Goal: Task Accomplishment & Management: Use online tool/utility

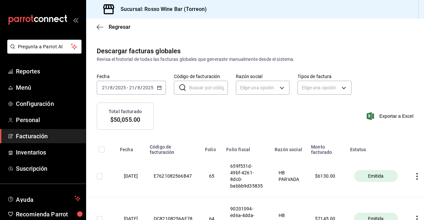
scroll to position [0, 22]
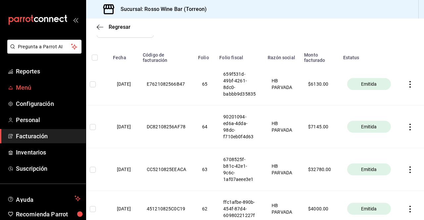
click at [24, 86] on span "Menú" at bounding box center [48, 87] width 65 height 9
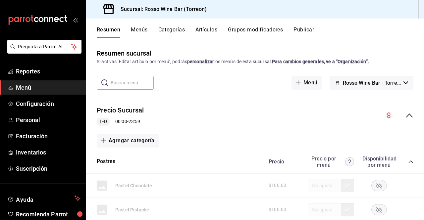
click at [202, 30] on button "Artículos" at bounding box center [206, 31] width 22 height 11
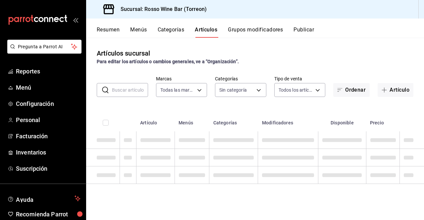
type input "c2c32ae7-1fc4-45ff-8039-656fc52e7daf"
type input "aec089ee-9023-4824-b277-cb2a6ede7ce4,ef748760-2f17-404d-9e3c-0518adc53242,a400a…"
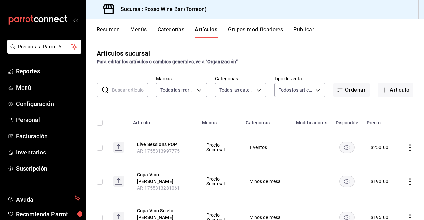
click at [135, 91] on input "text" at bounding box center [130, 89] width 36 height 13
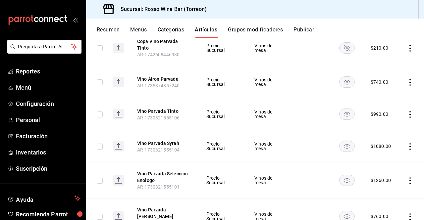
scroll to position [102, 0]
type input "parvada"
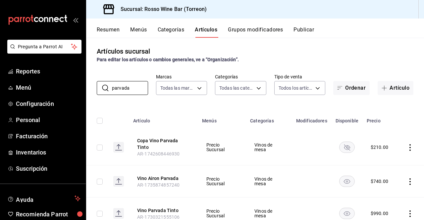
scroll to position [0, 0]
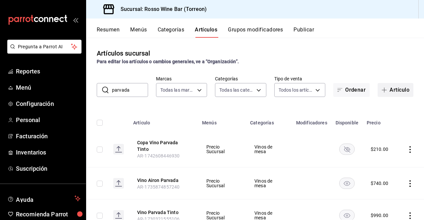
click at [393, 87] on button "Artículo" at bounding box center [395, 90] width 36 height 14
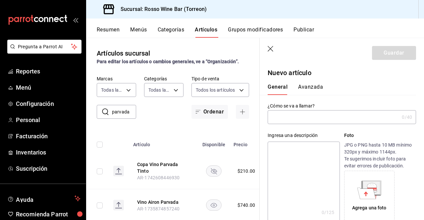
click at [270, 49] on icon "button" at bounding box center [271, 49] width 7 height 7
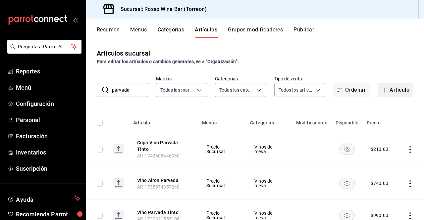
click at [387, 88] on button "Artículo" at bounding box center [395, 90] width 36 height 14
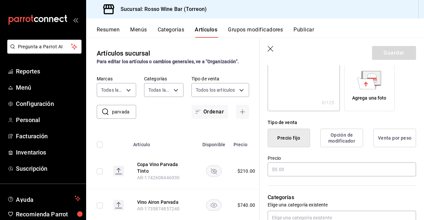
scroll to position [110, 0]
type input "Copa Vino Parvada Airon"
click at [296, 169] on input "text" at bounding box center [342, 169] width 148 height 14
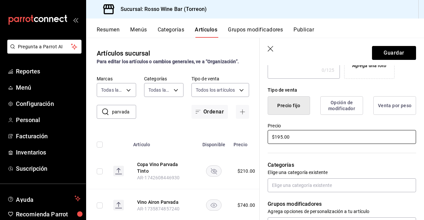
scroll to position [143, 0]
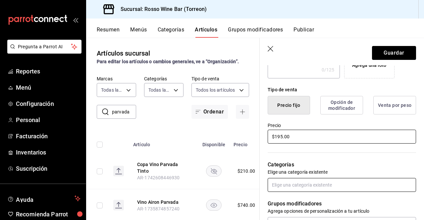
type input "$195.00"
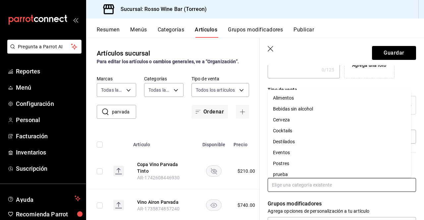
click at [351, 182] on input "text" at bounding box center [342, 185] width 148 height 14
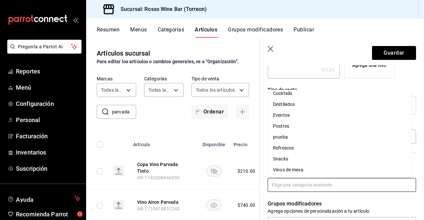
click at [345, 171] on li "Vinos de mesa" at bounding box center [339, 170] width 143 height 11
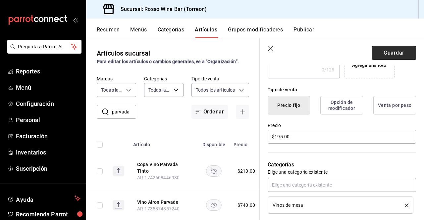
click at [384, 54] on button "Guardar" at bounding box center [394, 53] width 44 height 14
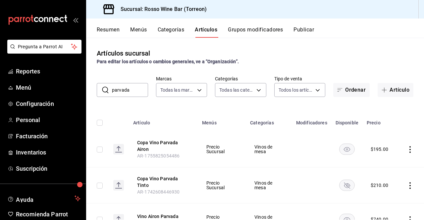
scroll to position [29, 0]
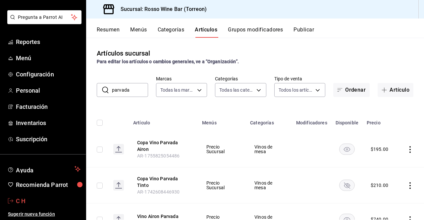
click at [25, 199] on span "C H" at bounding box center [48, 201] width 65 height 9
